Goal: Task Accomplishment & Management: Manage account settings

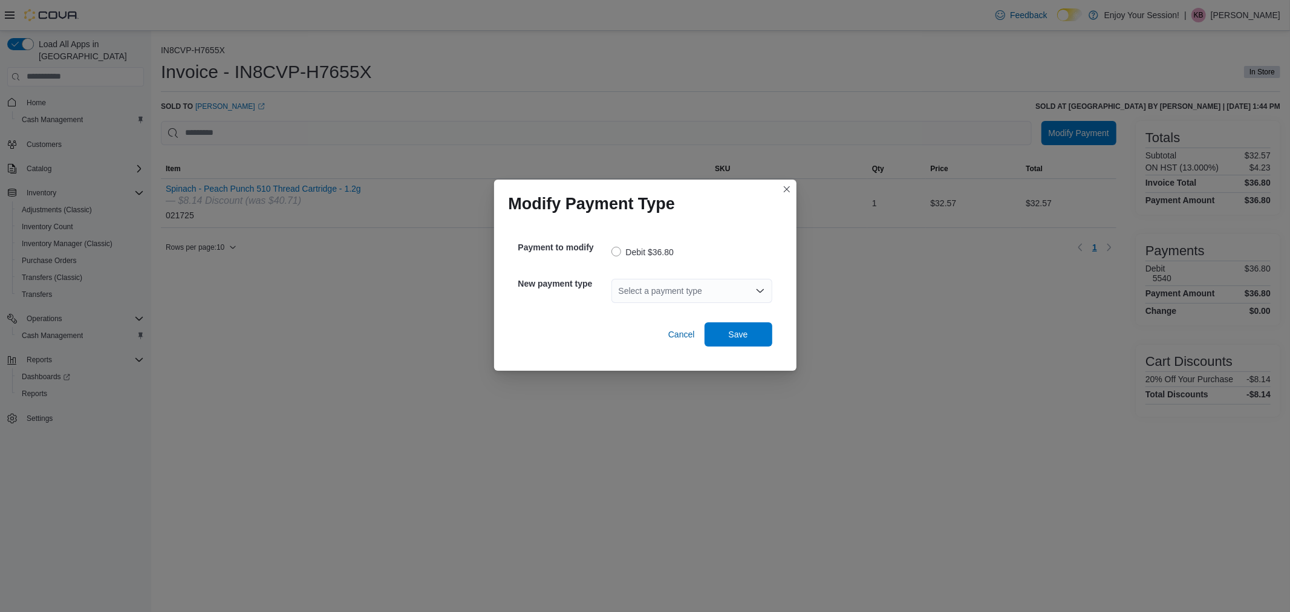
click at [728, 286] on div "Select a payment type" at bounding box center [691, 291] width 161 height 24
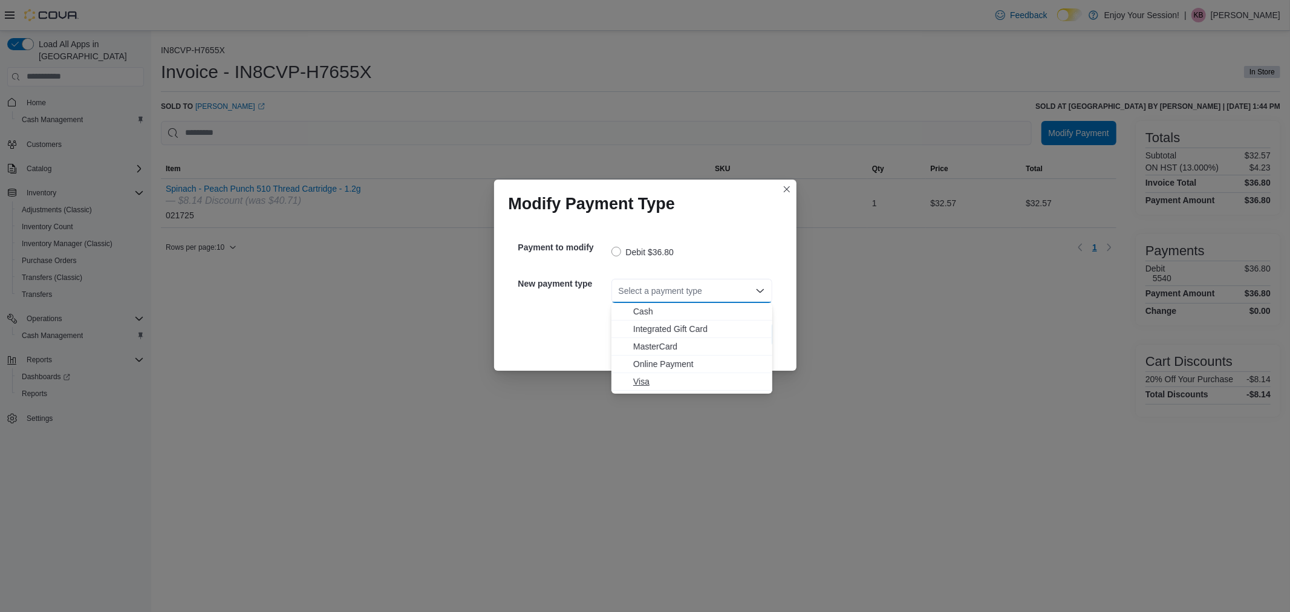
click at [640, 382] on span "Visa" at bounding box center [699, 382] width 132 height 12
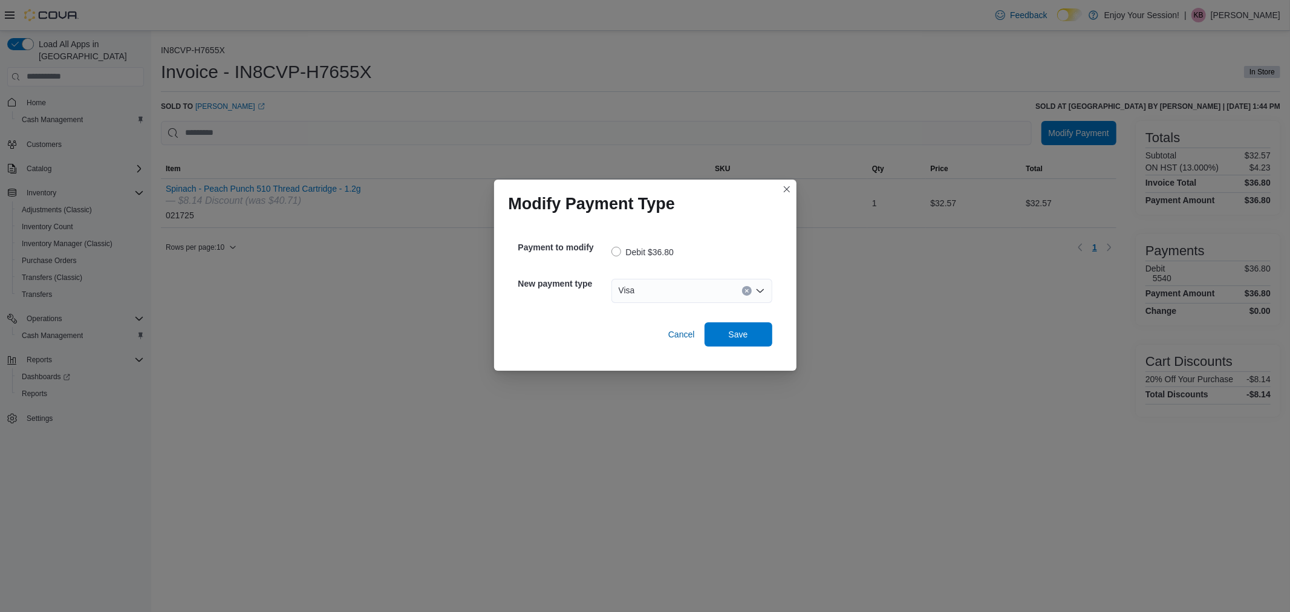
click at [755, 321] on div "Cancel Save" at bounding box center [645, 330] width 254 height 34
click at [744, 342] on span "Save" at bounding box center [738, 334] width 53 height 24
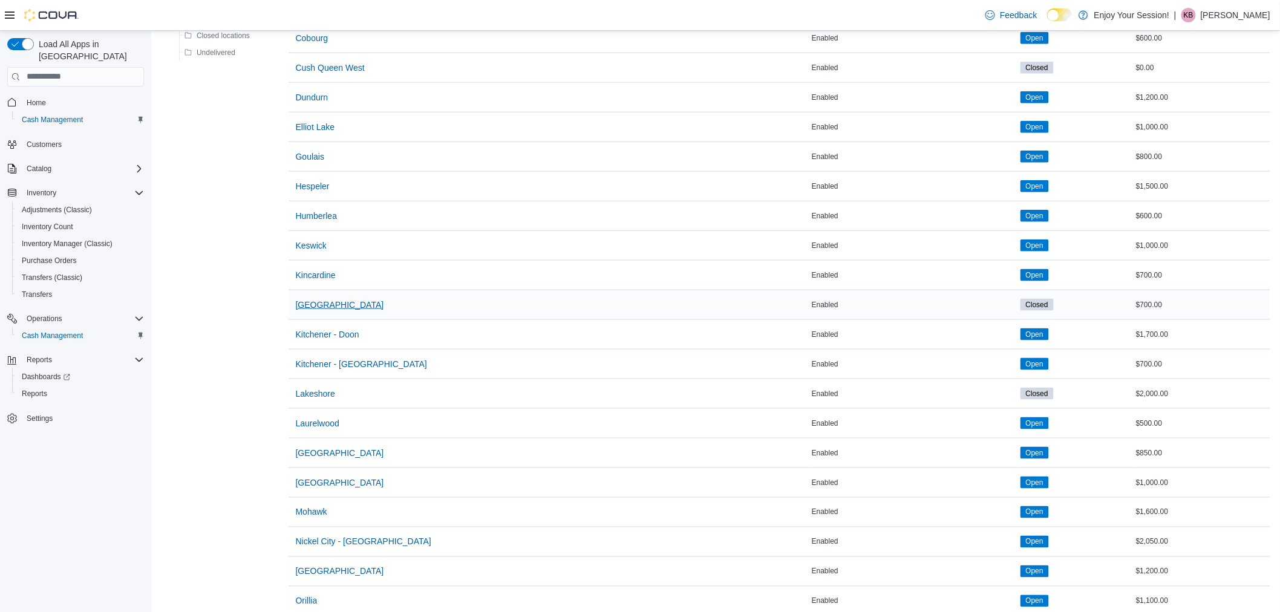
scroll to position [605, 0]
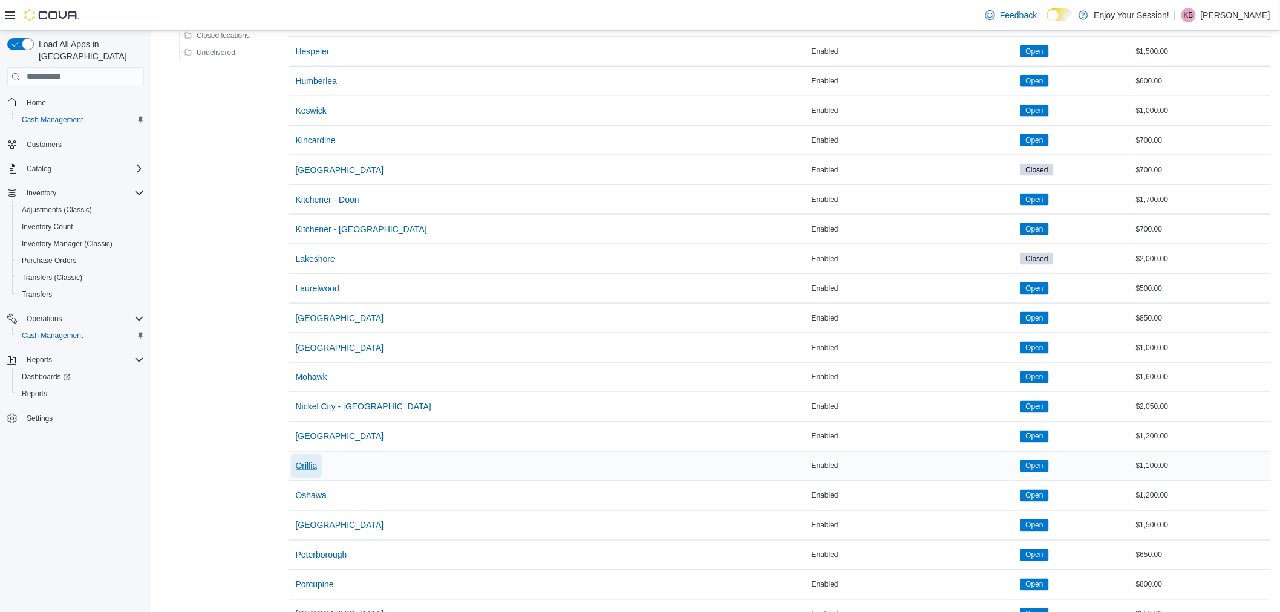
click at [306, 463] on span "Orillia" at bounding box center [307, 466] width 22 height 12
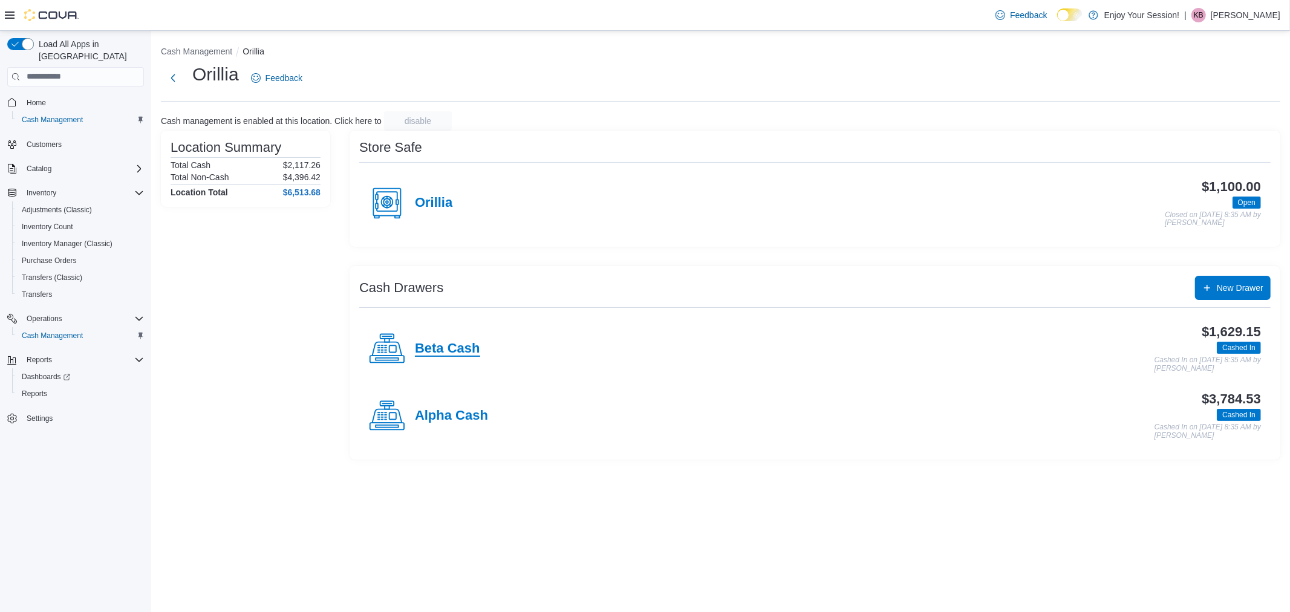
click at [464, 345] on h4 "Beta Cash" at bounding box center [447, 349] width 65 height 16
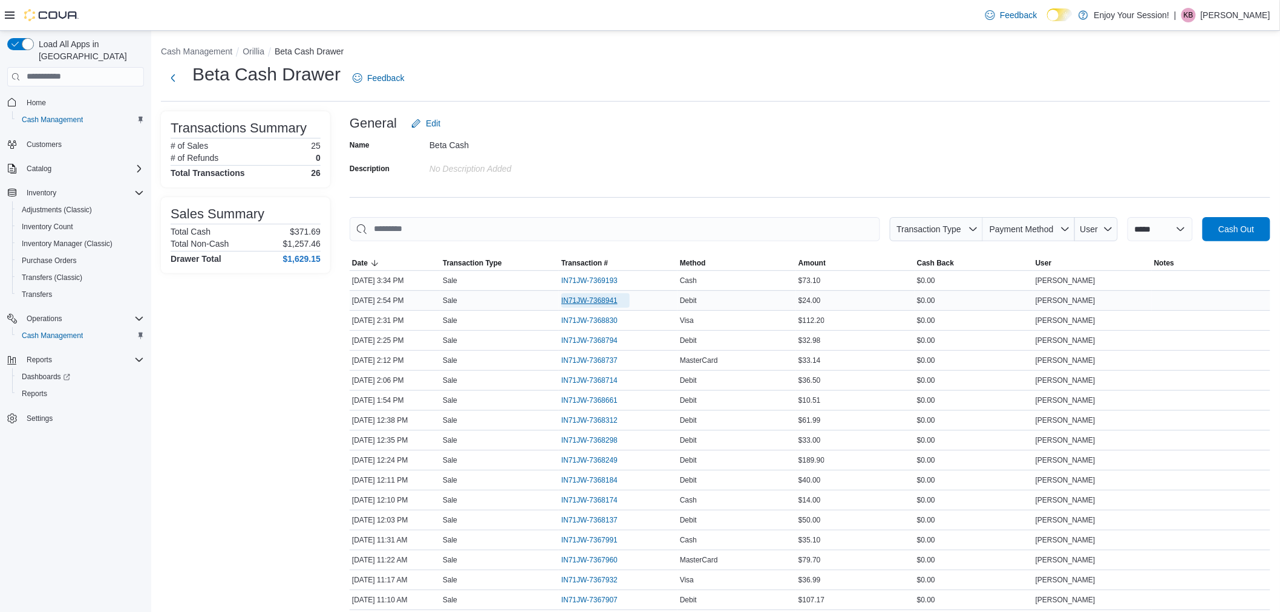
click at [617, 300] on span "IN71JW-7368941" at bounding box center [589, 301] width 56 height 10
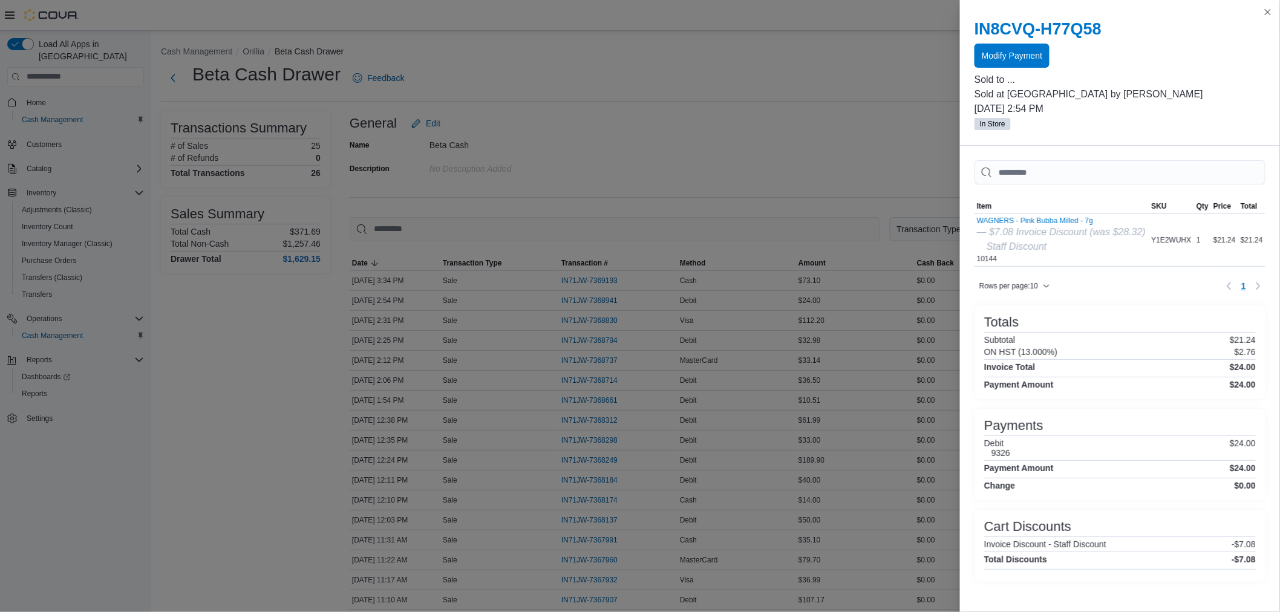
click at [1035, 39] on div "IN8CVQ-H77Q58 Modify Payment" at bounding box center [1119, 43] width 291 height 48
click at [1035, 55] on span "Modify Payment" at bounding box center [1012, 55] width 60 height 12
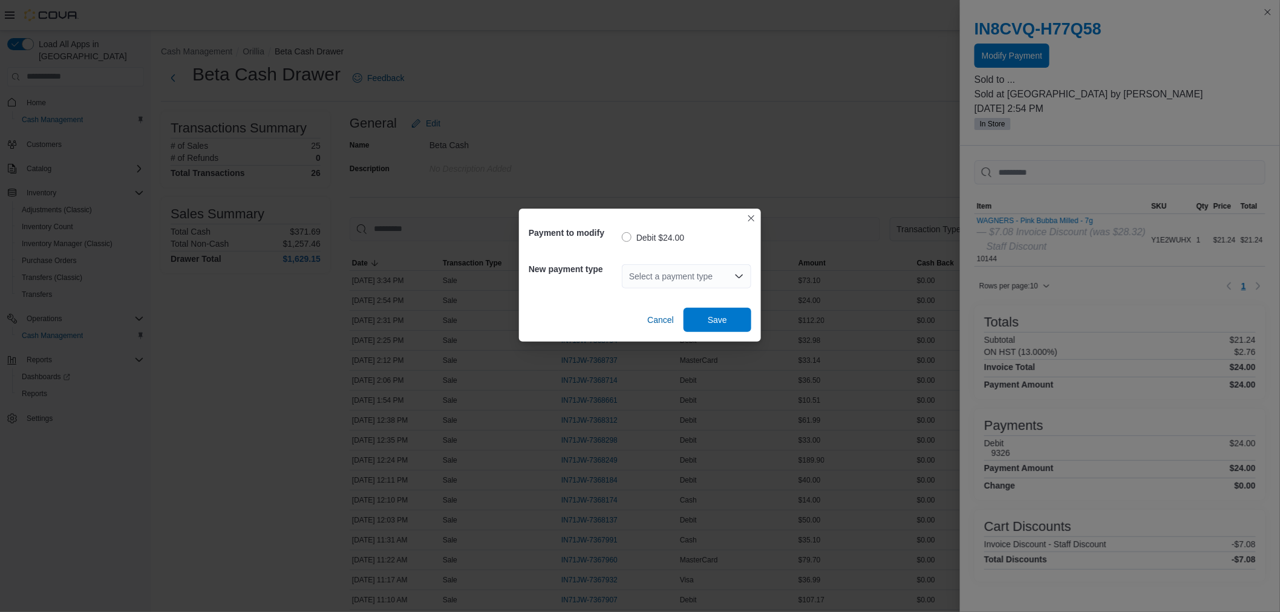
click at [727, 277] on div "Select a payment type" at bounding box center [686, 276] width 129 height 24
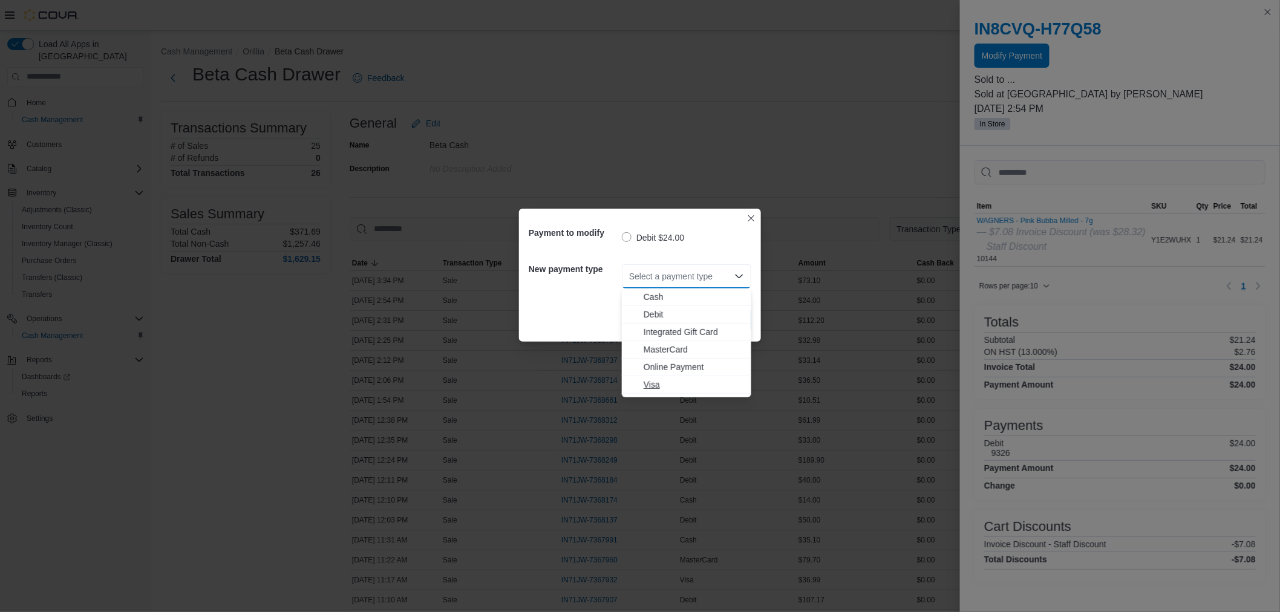
click at [646, 385] on span "Visa" at bounding box center [693, 385] width 100 height 12
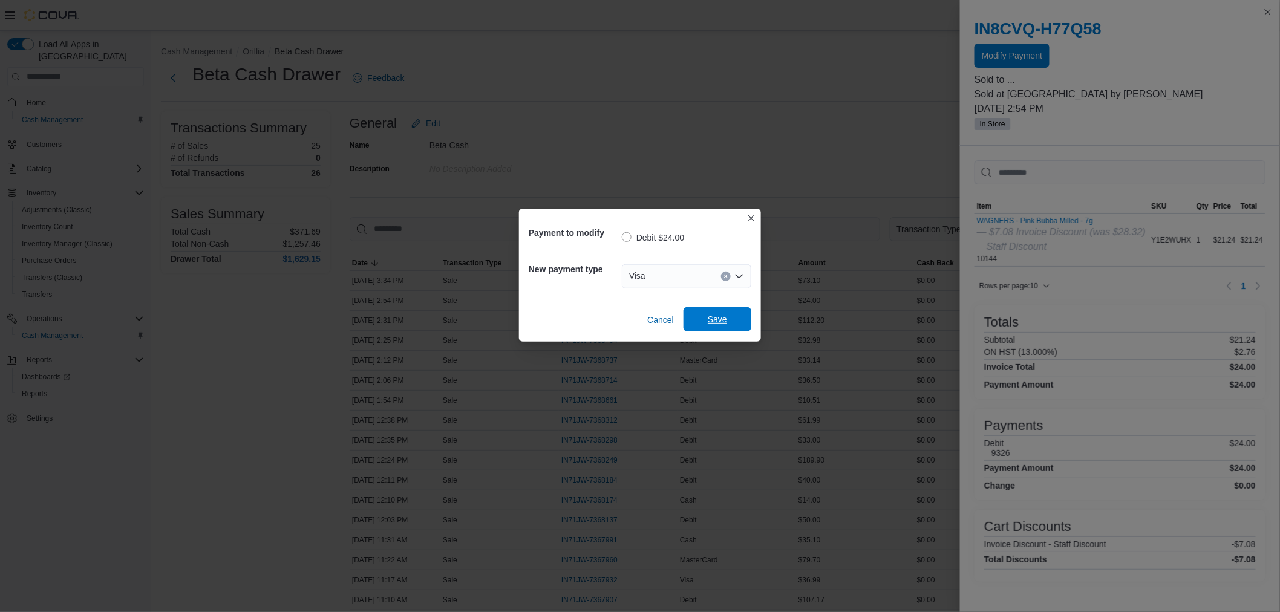
click at [712, 323] on span "Save" at bounding box center [717, 319] width 19 height 12
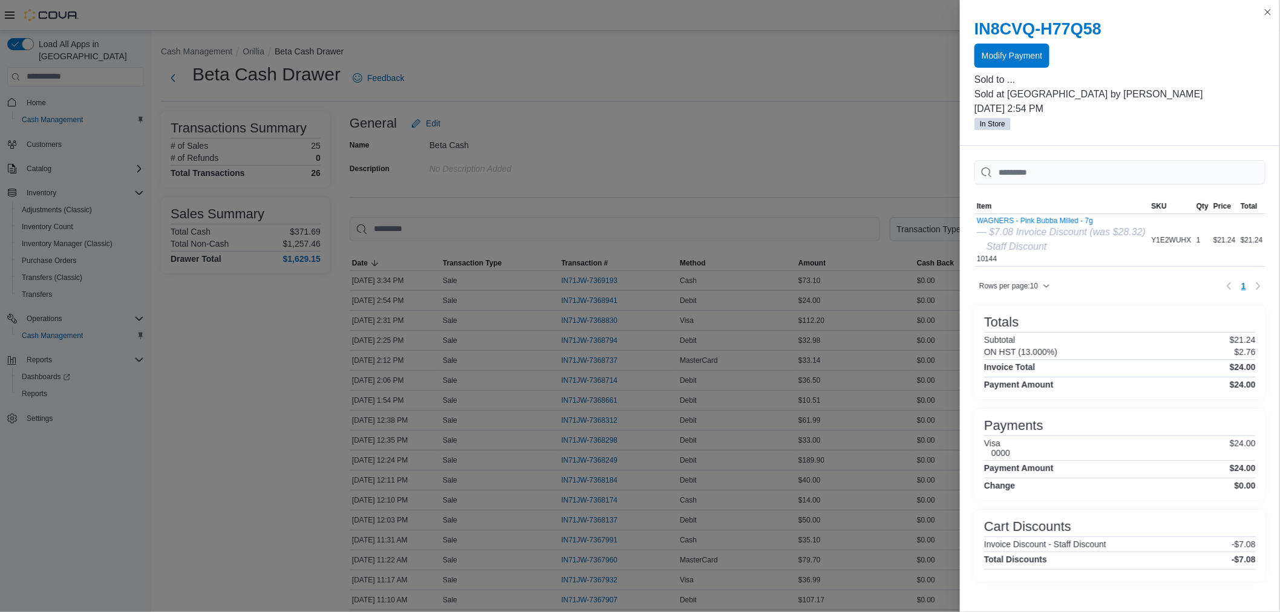
click at [309, 396] on div "Transactions Summary # of Sales 25 # of Refunds 0 Total Transactions 26 Sales S…" at bounding box center [245, 474] width 169 height 727
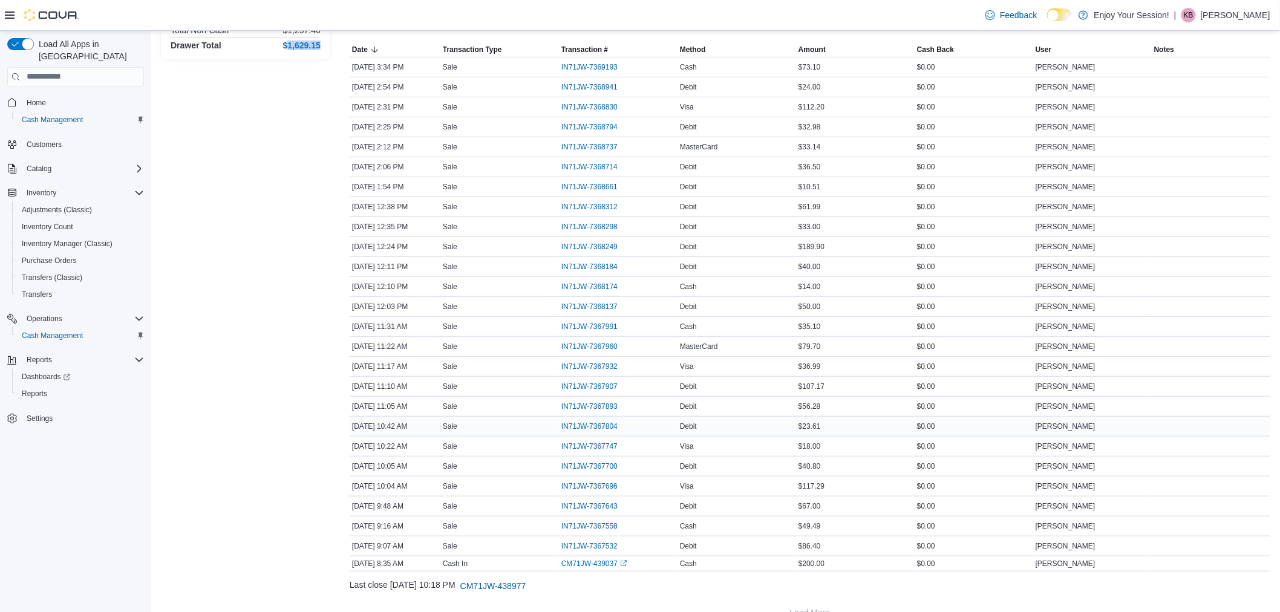
scroll to position [237, 0]
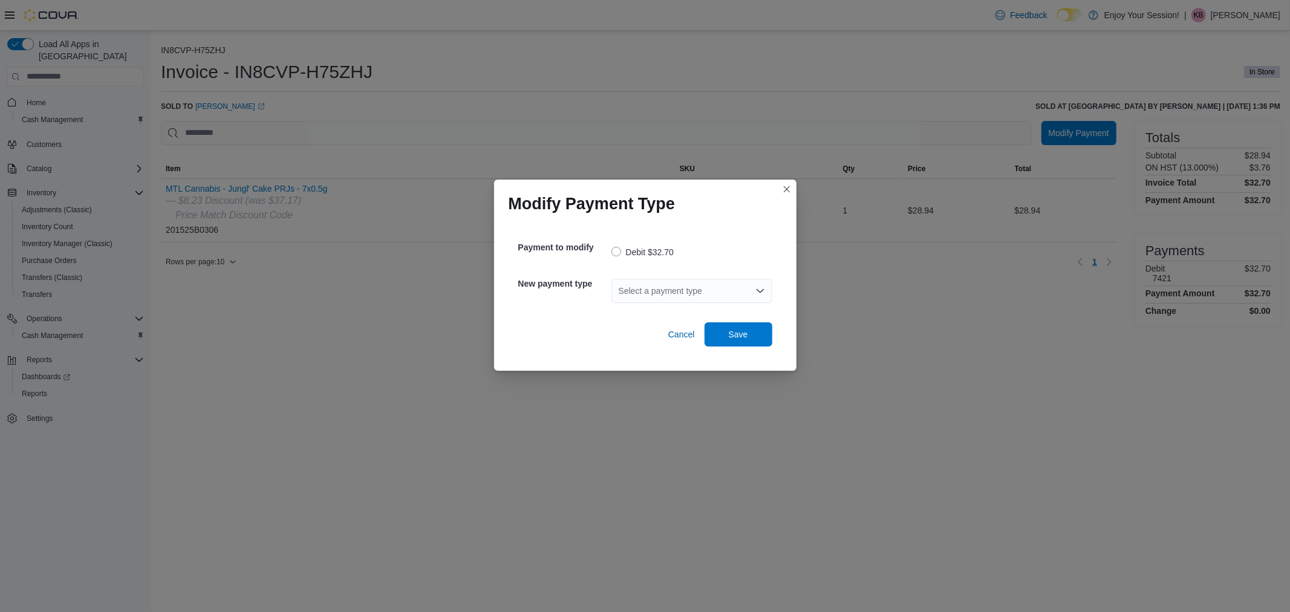
click at [752, 292] on div "Select a payment type" at bounding box center [691, 291] width 161 height 24
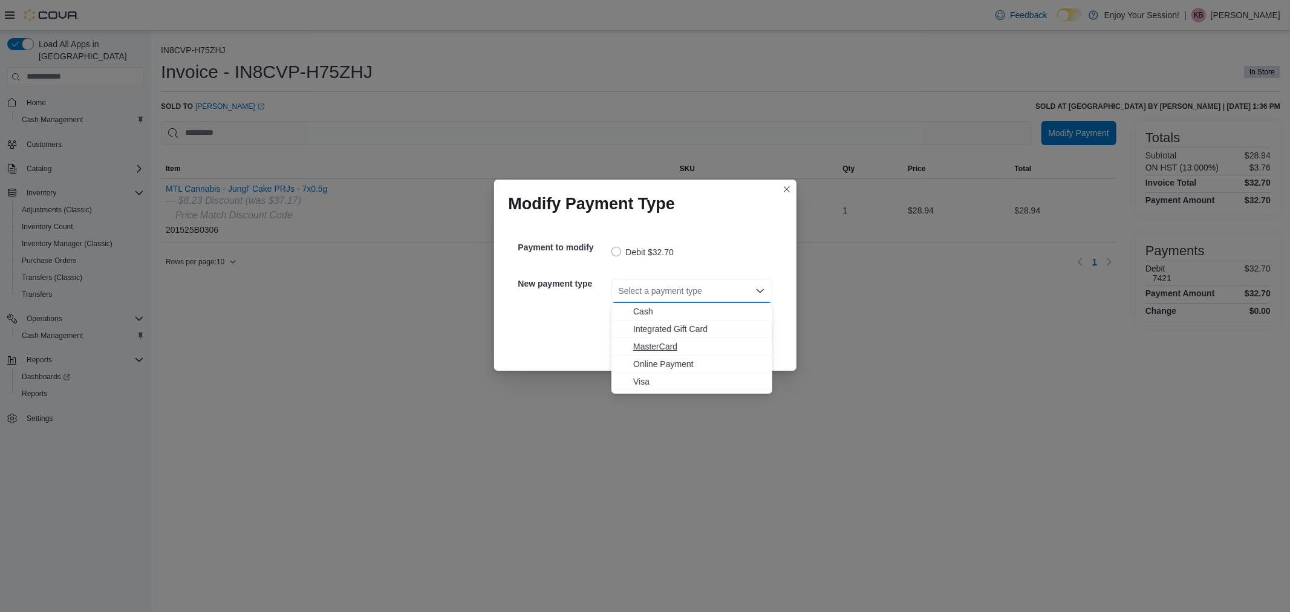
click at [679, 346] on span "MasterCard" at bounding box center [699, 346] width 132 height 12
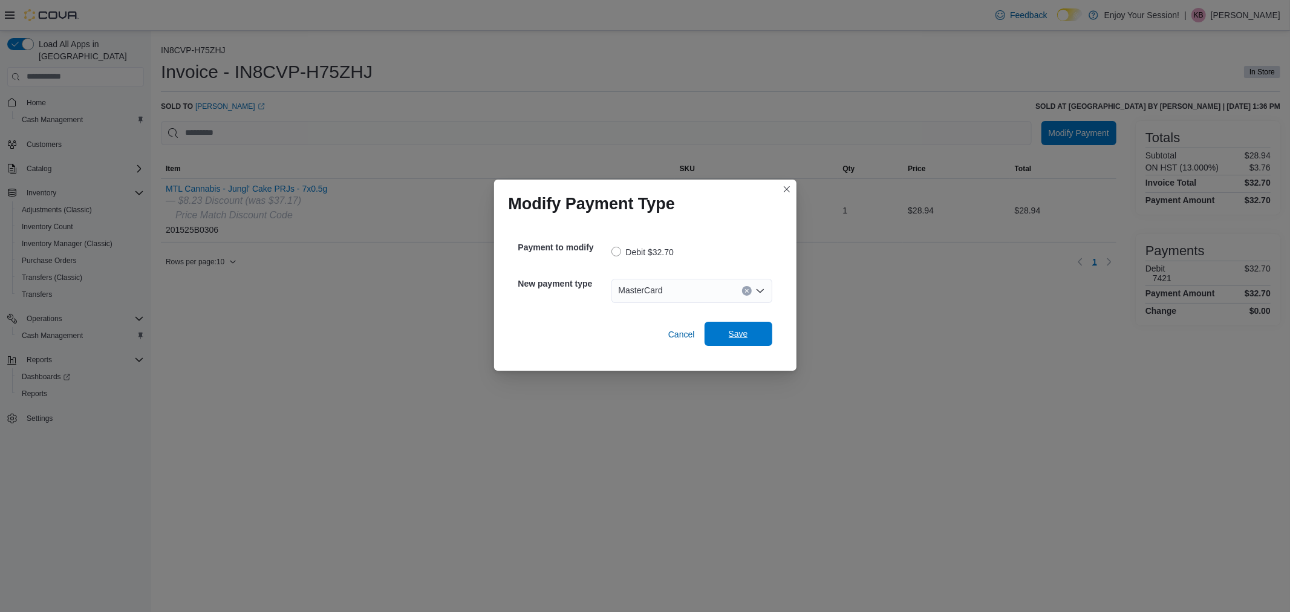
click at [718, 339] on span "Save" at bounding box center [738, 334] width 53 height 24
